Goal: Task Accomplishment & Management: Manage account settings

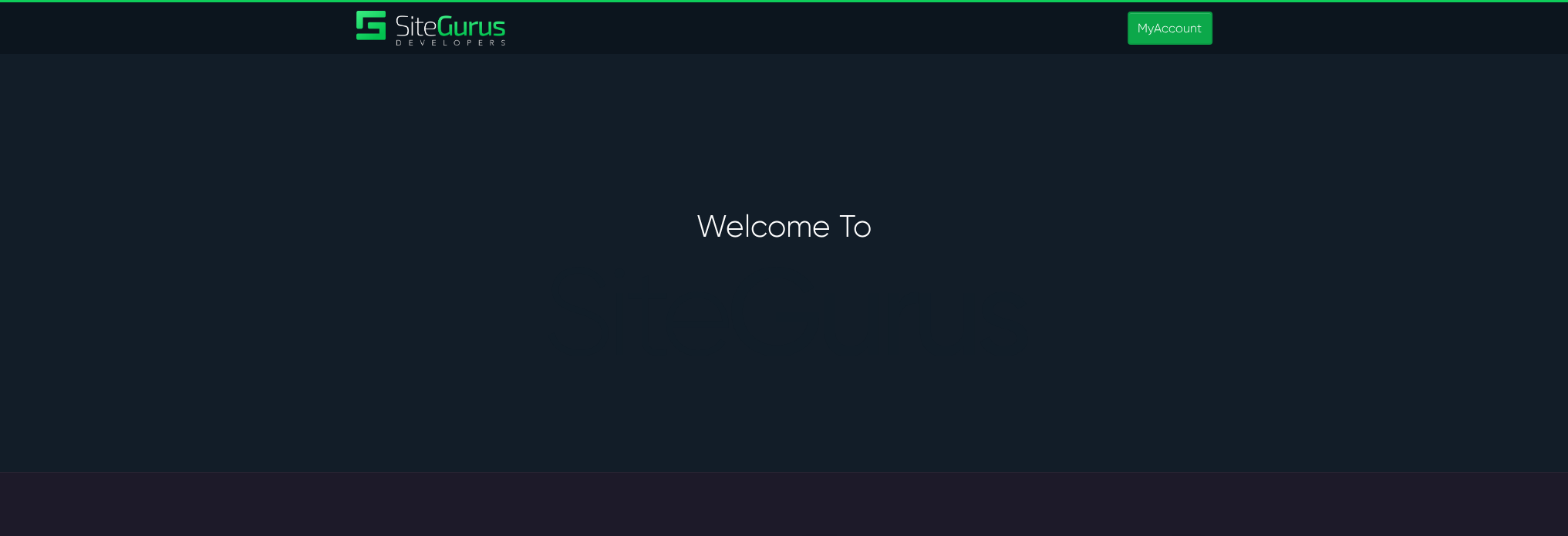
type input "[PERSON_NAME][EMAIL_ADDRESS][PERSON_NAME][DOMAIN_NAME]"
click at [1177, 36] on link "MyAccount" at bounding box center [1170, 28] width 84 height 33
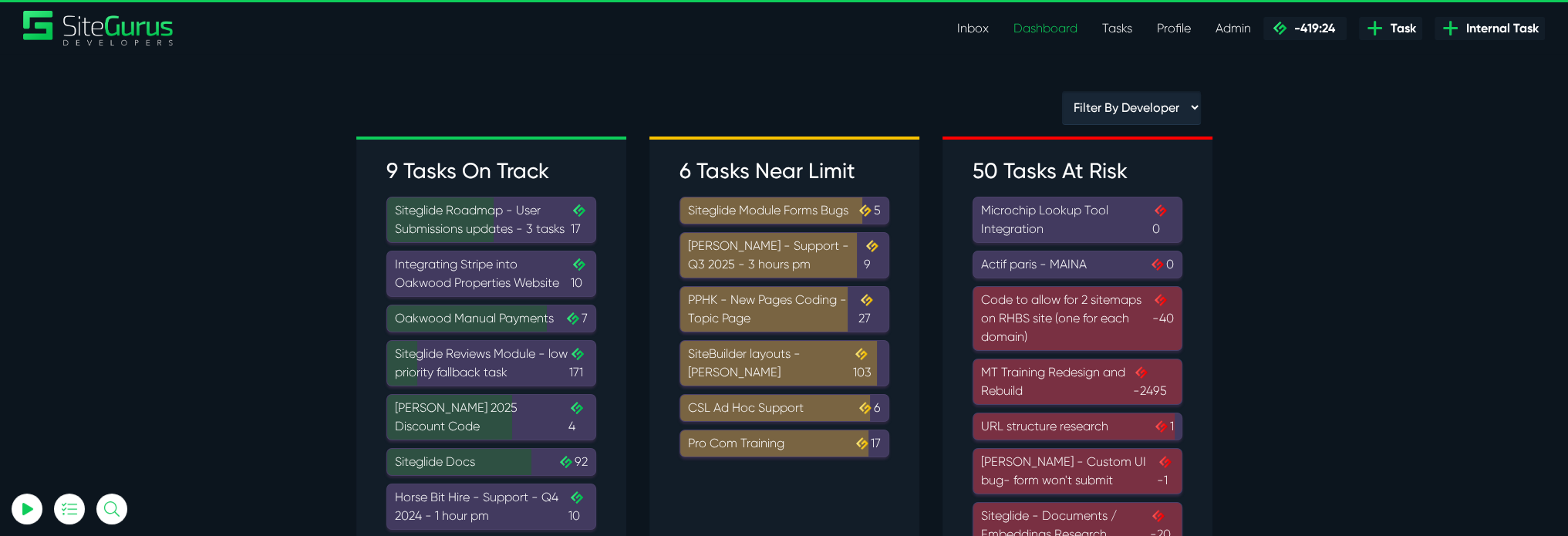
type input "[PERSON_NAME][EMAIL_ADDRESS][PERSON_NAME][DOMAIN_NAME]"
click at [1117, 36] on link "Tasks" at bounding box center [1116, 29] width 55 height 30
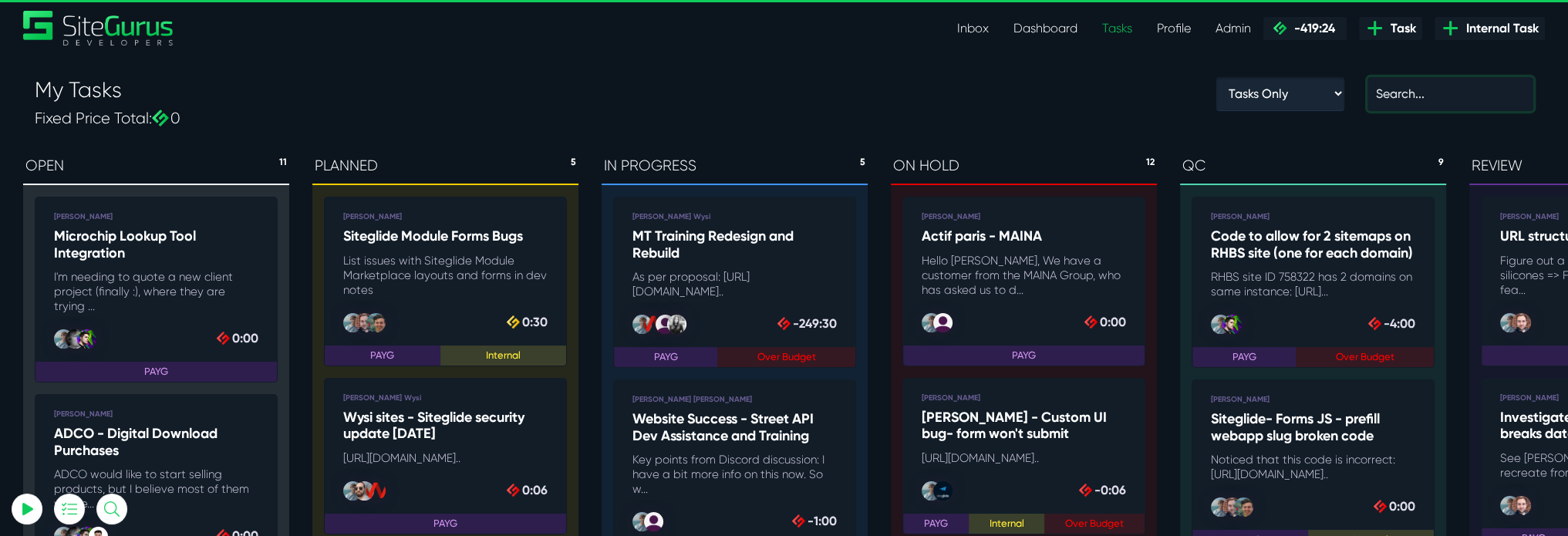
click at [1465, 84] on input "text" at bounding box center [1450, 94] width 166 height 34
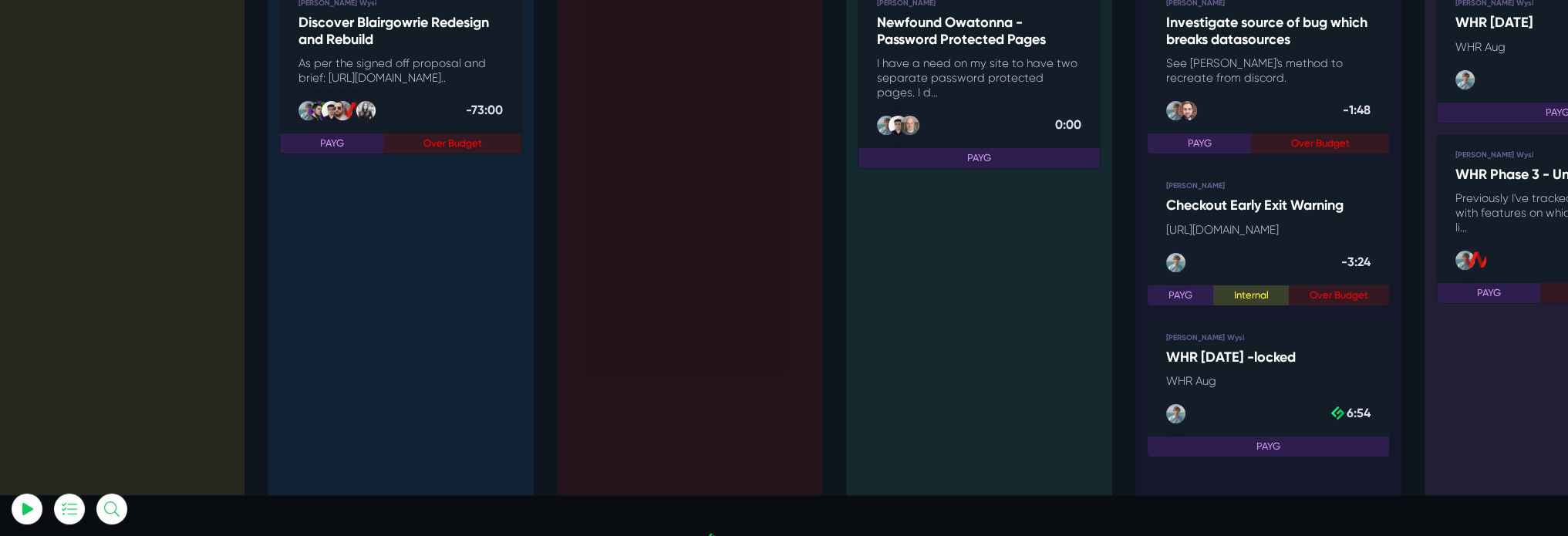
scroll to position [308, 0]
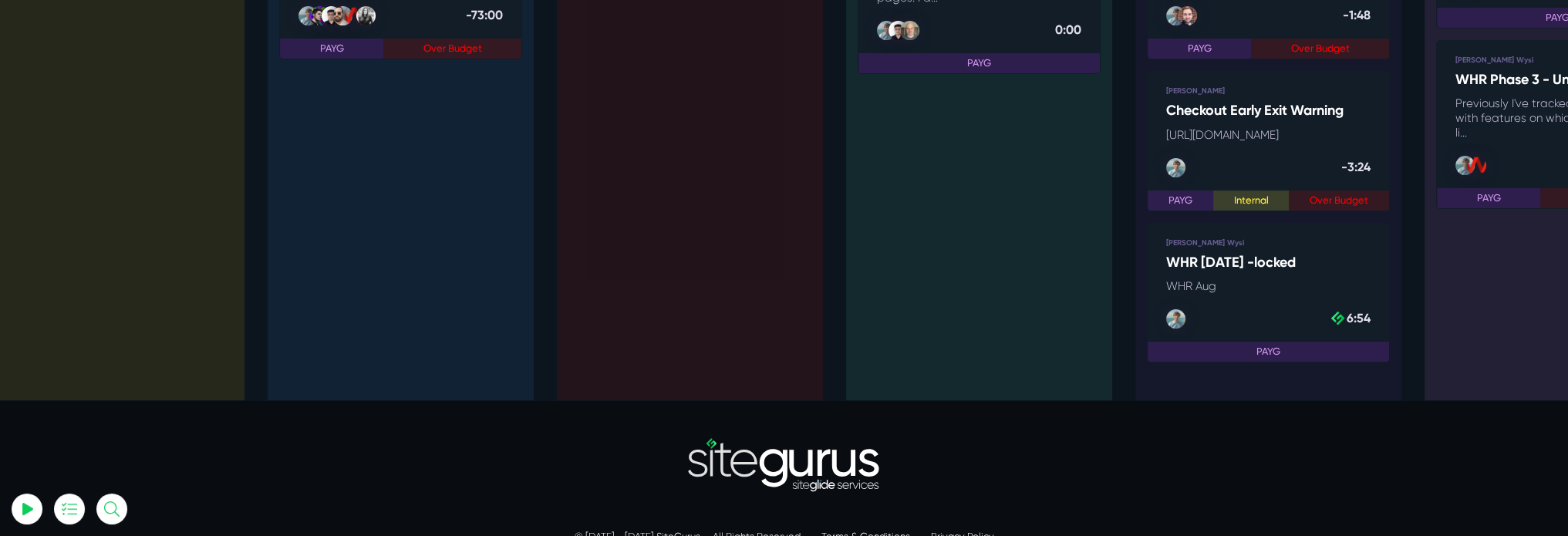
type input "whr"
click at [1266, 294] on p "WHR Aug" at bounding box center [1269, 286] width 204 height 14
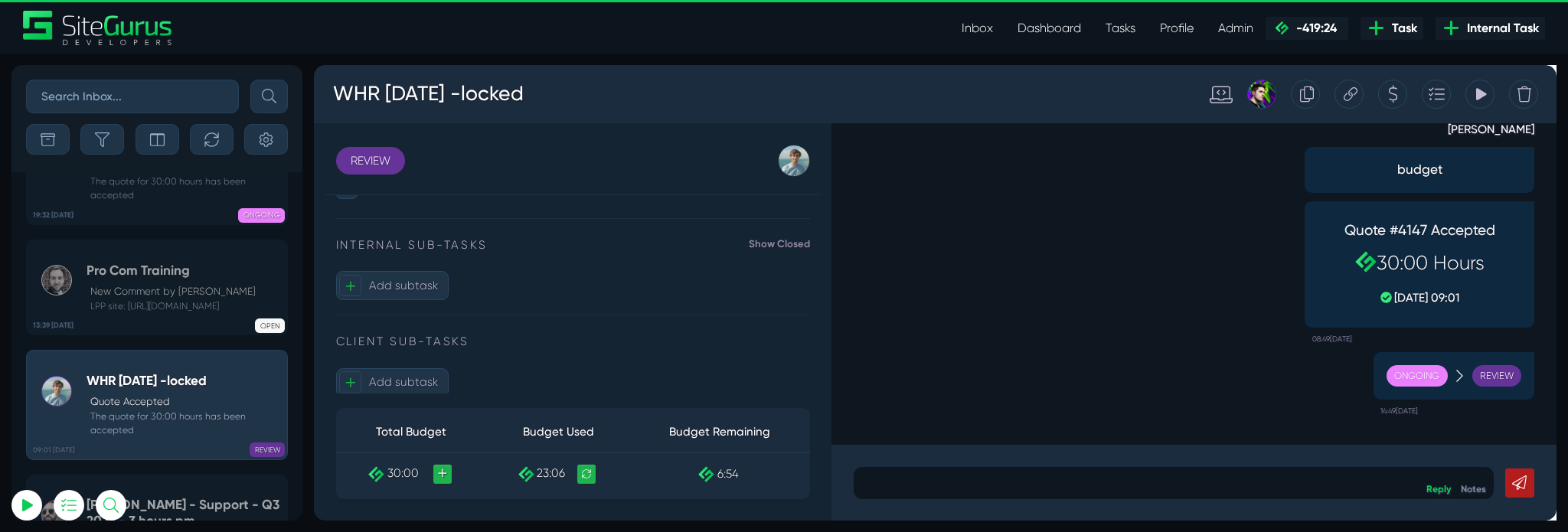
scroll to position [494, 0]
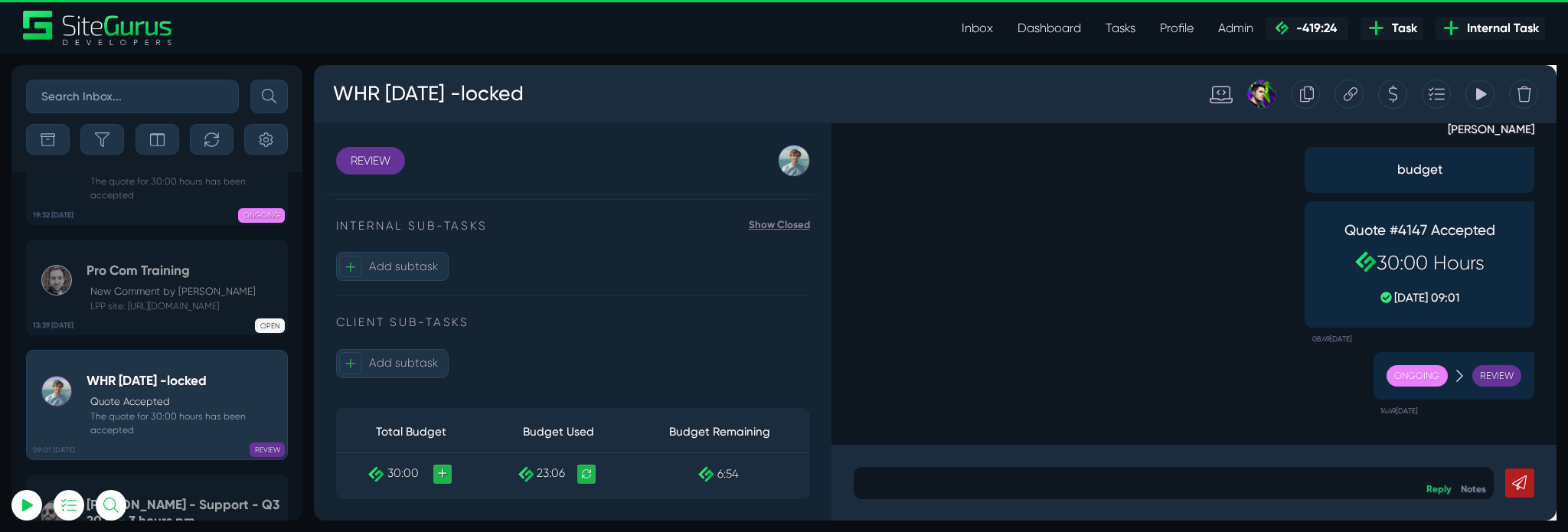
click at [772, 241] on link "Show Closed" at bounding box center [804, 234] width 64 height 19
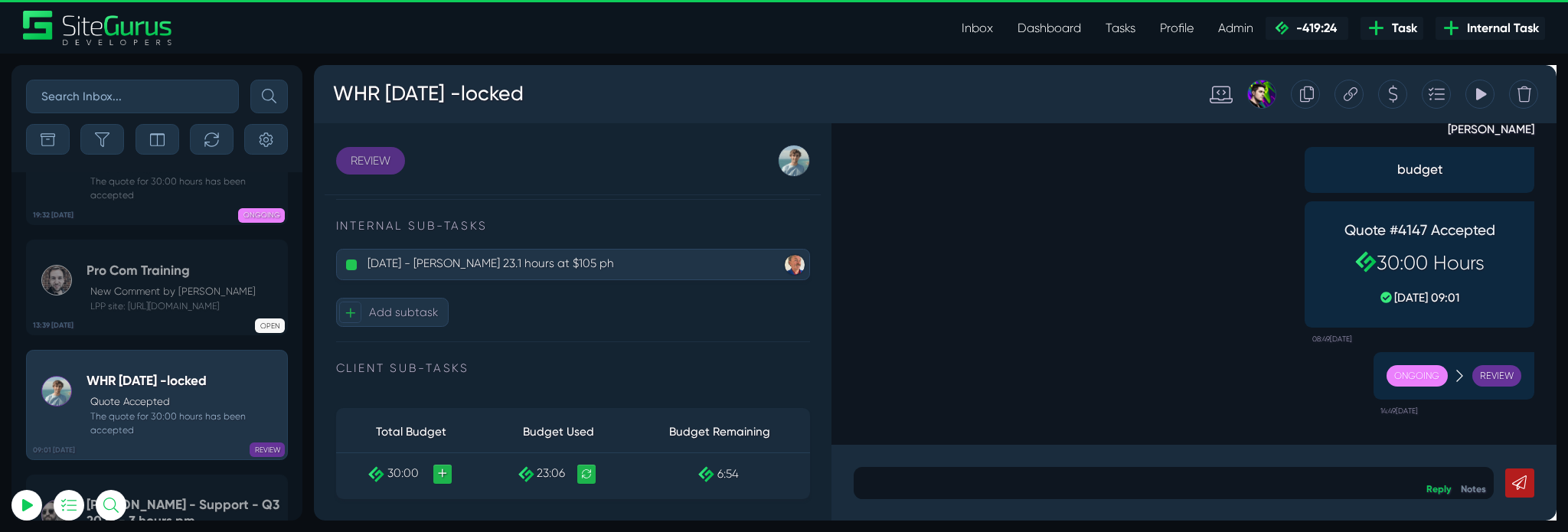
click at [397, 169] on link "REVIEW" at bounding box center [373, 165] width 73 height 29
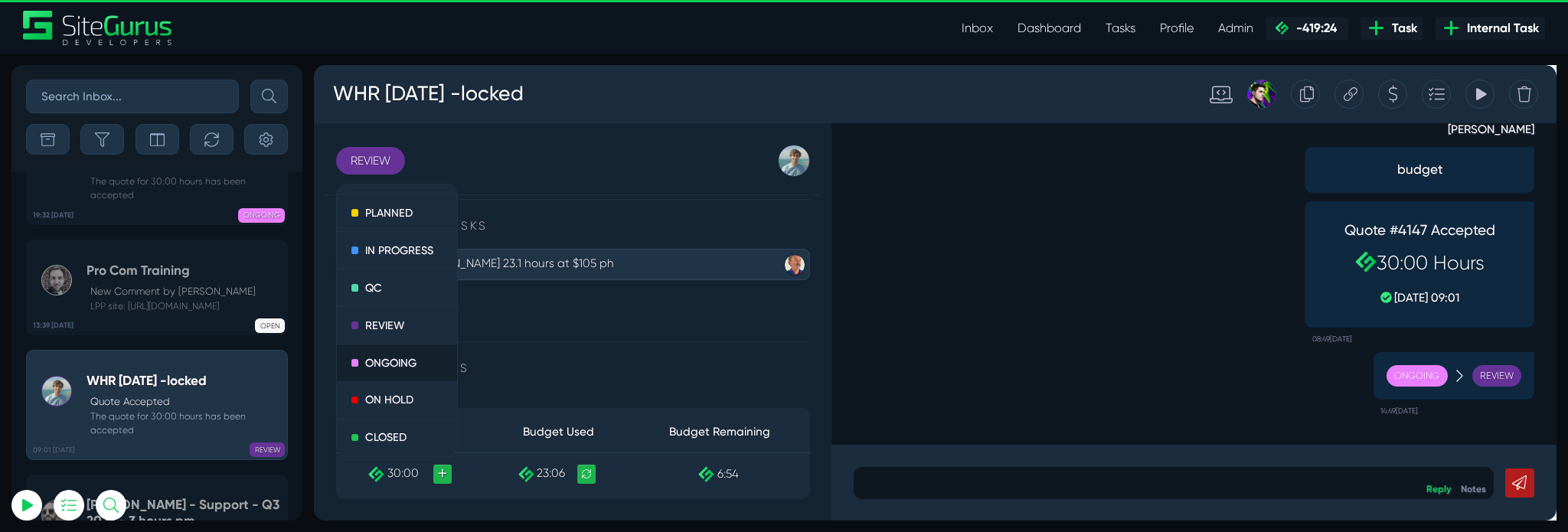
scroll to position [44, 0]
drag, startPoint x: 386, startPoint y: 457, endPoint x: 1159, endPoint y: 119, distance: 843.7
click at [386, 457] on link "CLOSED" at bounding box center [400, 457] width 127 height 38
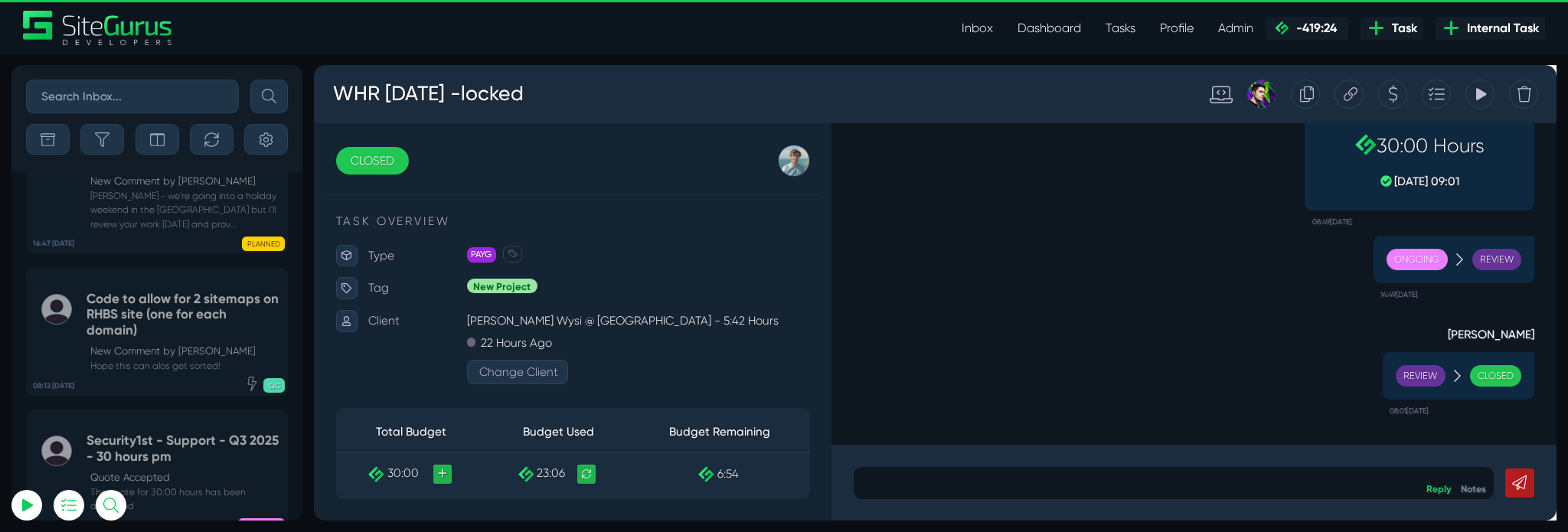
scroll to position [-7265, 0]
